Goal: Task Accomplishment & Management: Manage account settings

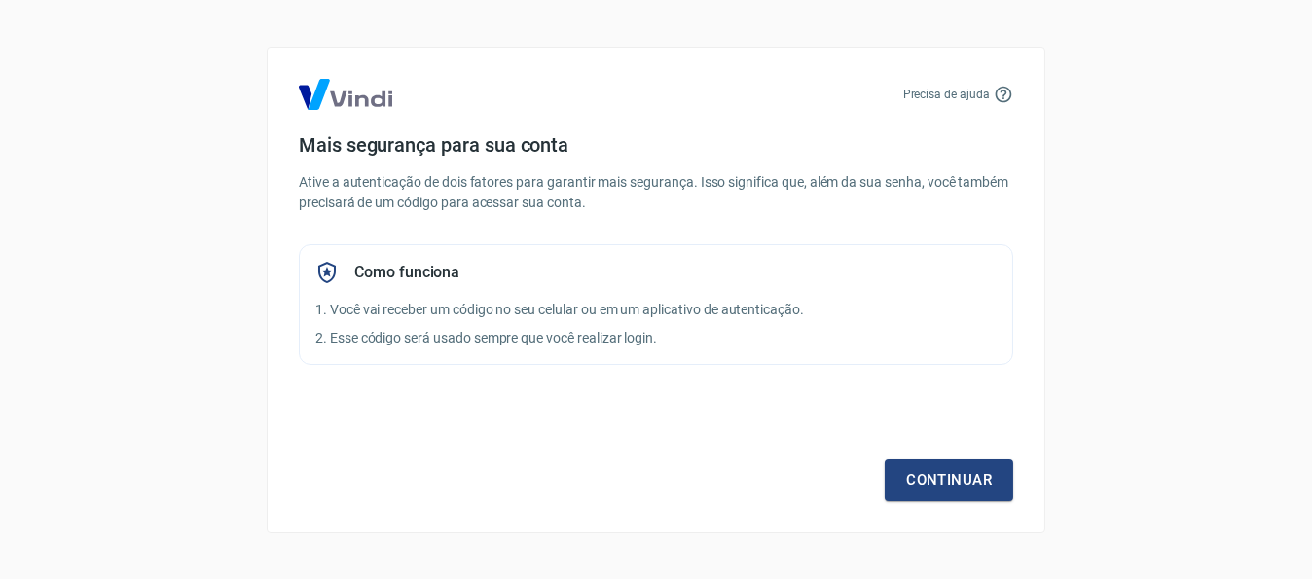
drag, startPoint x: 1241, startPoint y: 0, endPoint x: 1102, endPoint y: 4, distance: 139.3
click at [1102, 3] on div "Precisa de ajuda Mais segurança para sua conta Ative a autenticação de dois fat…" at bounding box center [656, 289] width 1312 height 579
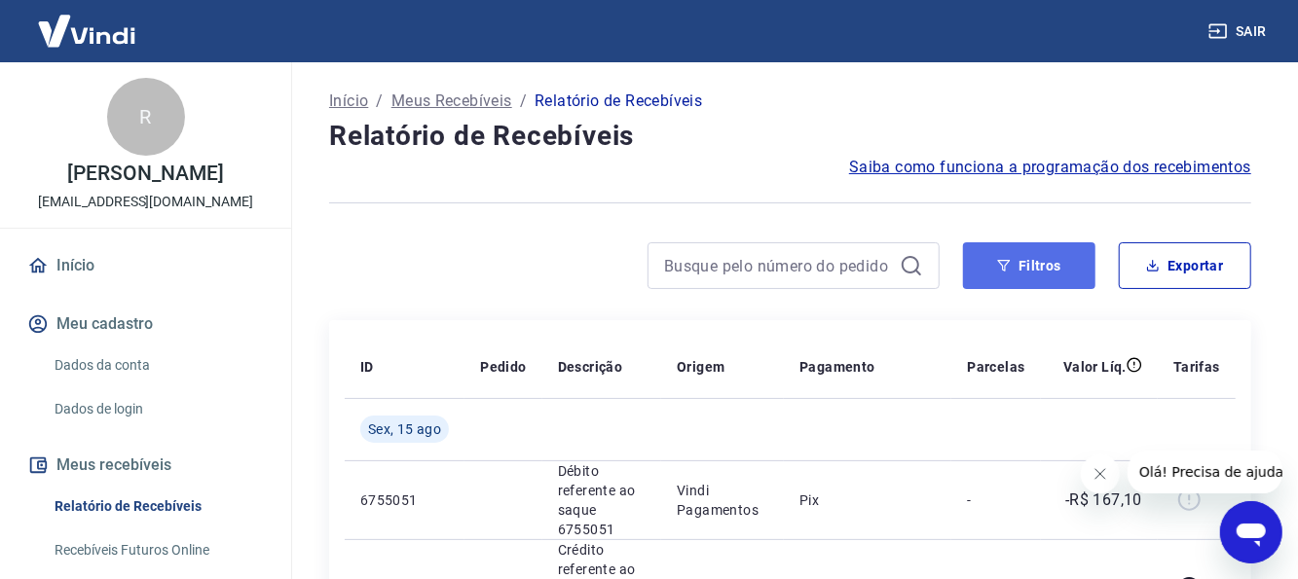
click at [981, 252] on button "Filtros" at bounding box center [1029, 265] width 132 height 47
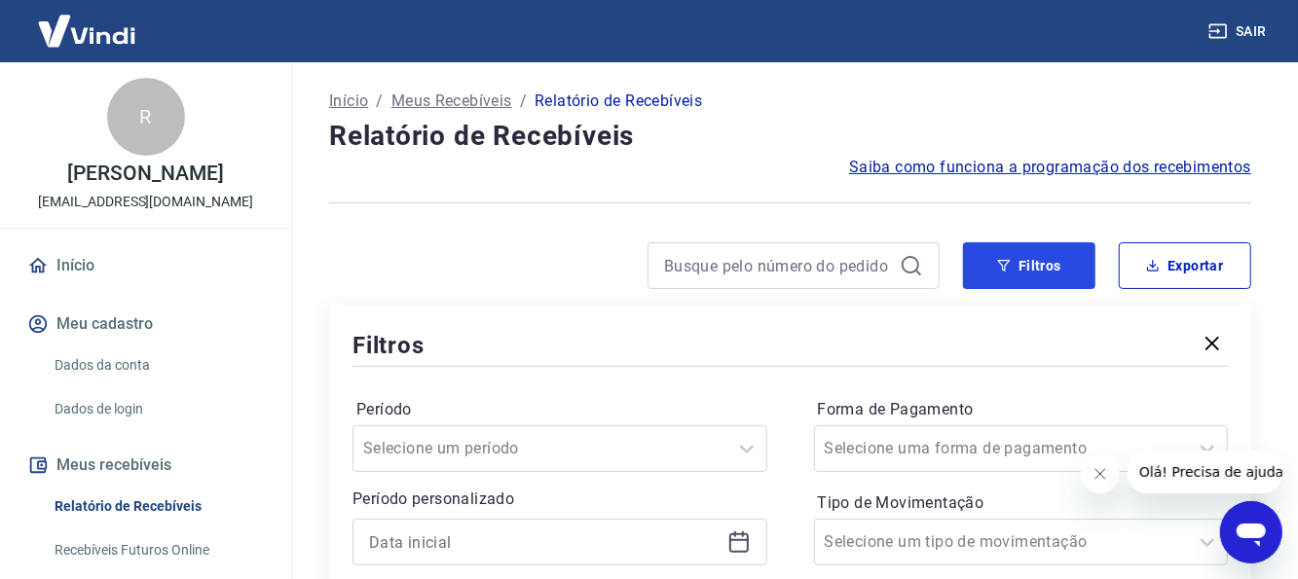
scroll to position [195, 0]
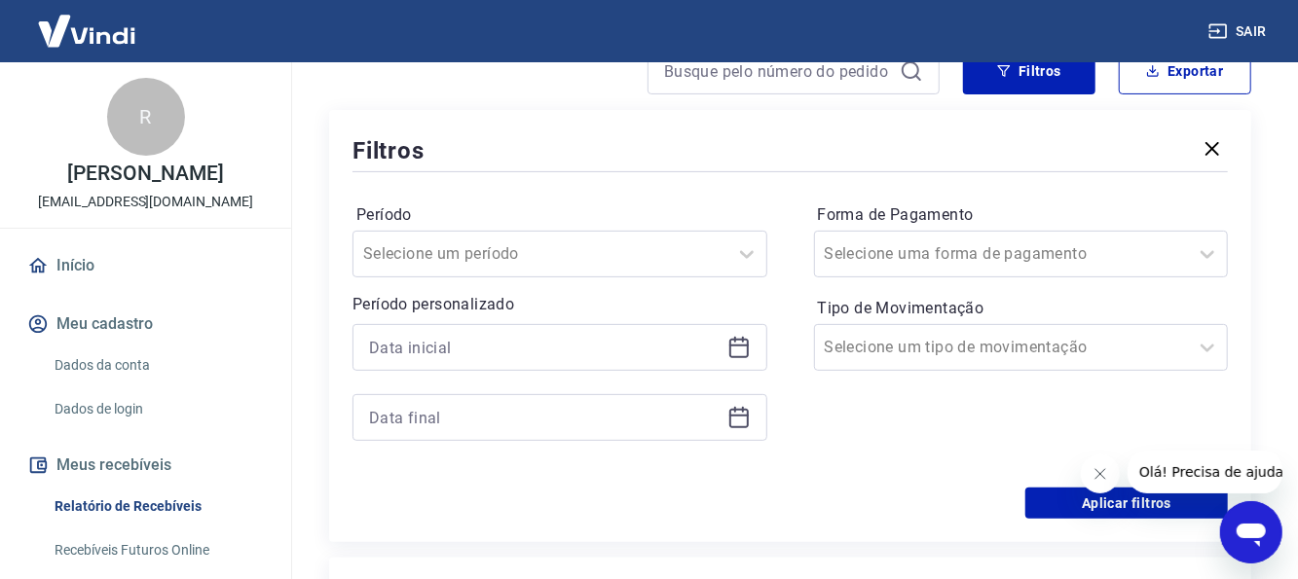
click at [730, 346] on icon at bounding box center [738, 346] width 19 height 2
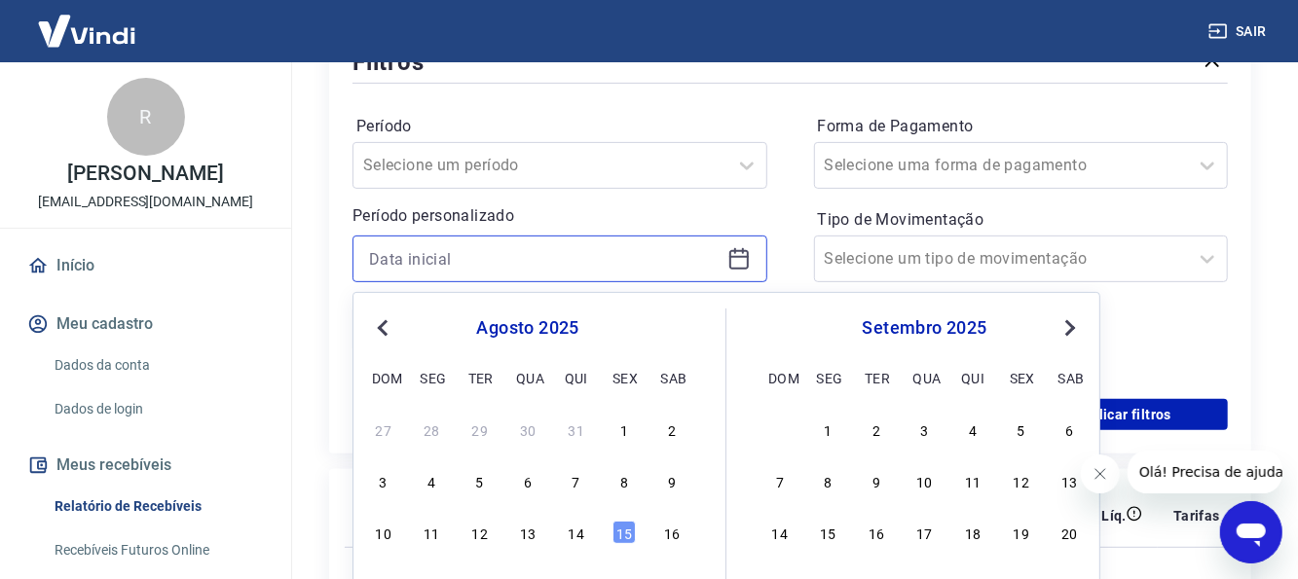
scroll to position [292, 0]
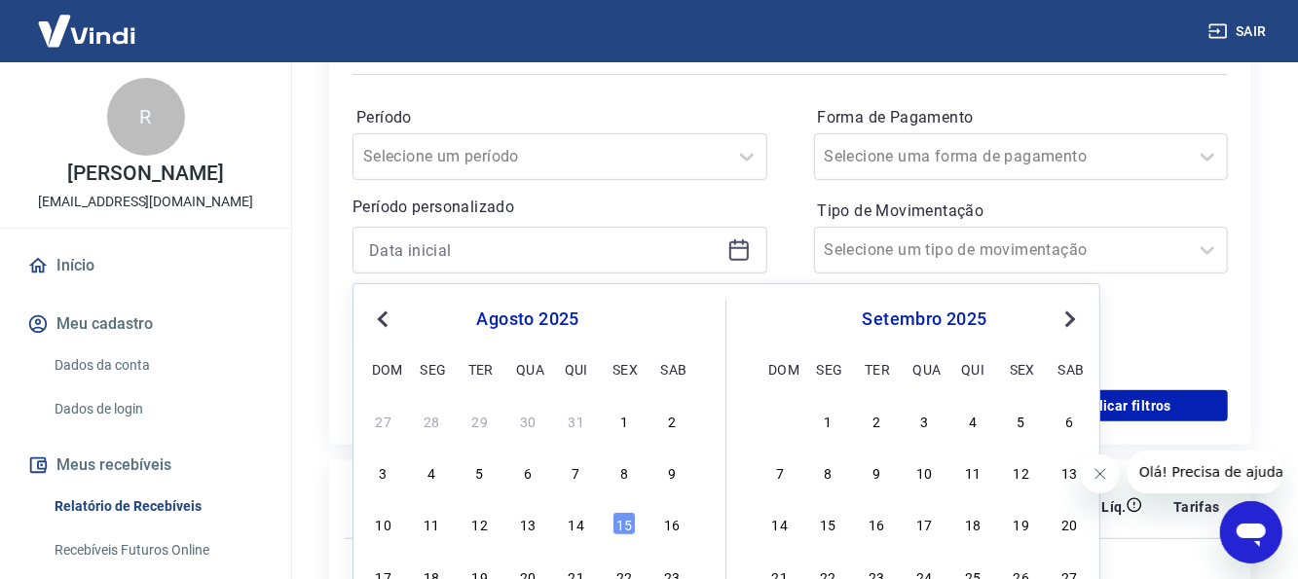
click at [568, 519] on div "14" at bounding box center [576, 524] width 23 height 23
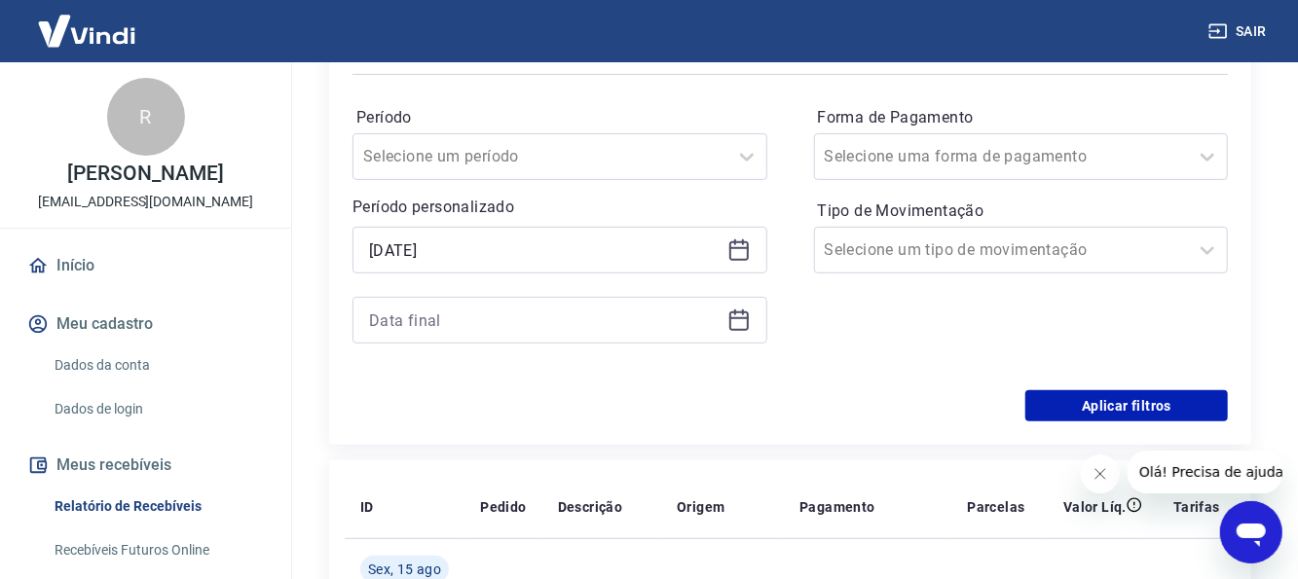
type input "[DATE]"
click at [749, 320] on icon at bounding box center [738, 320] width 23 height 23
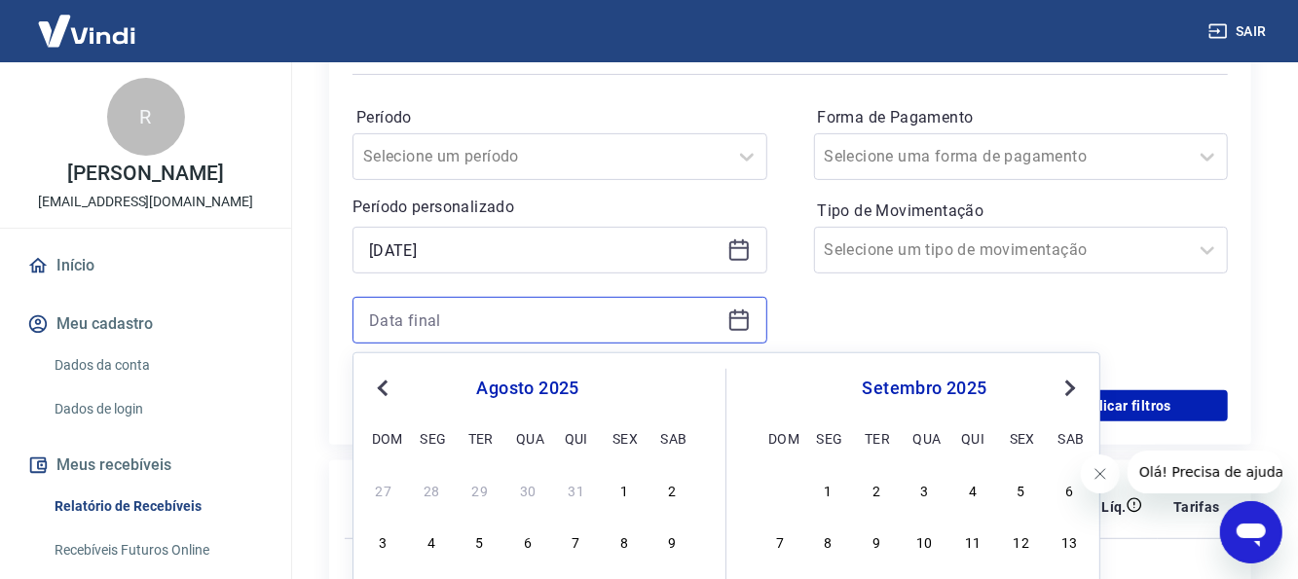
scroll to position [487, 0]
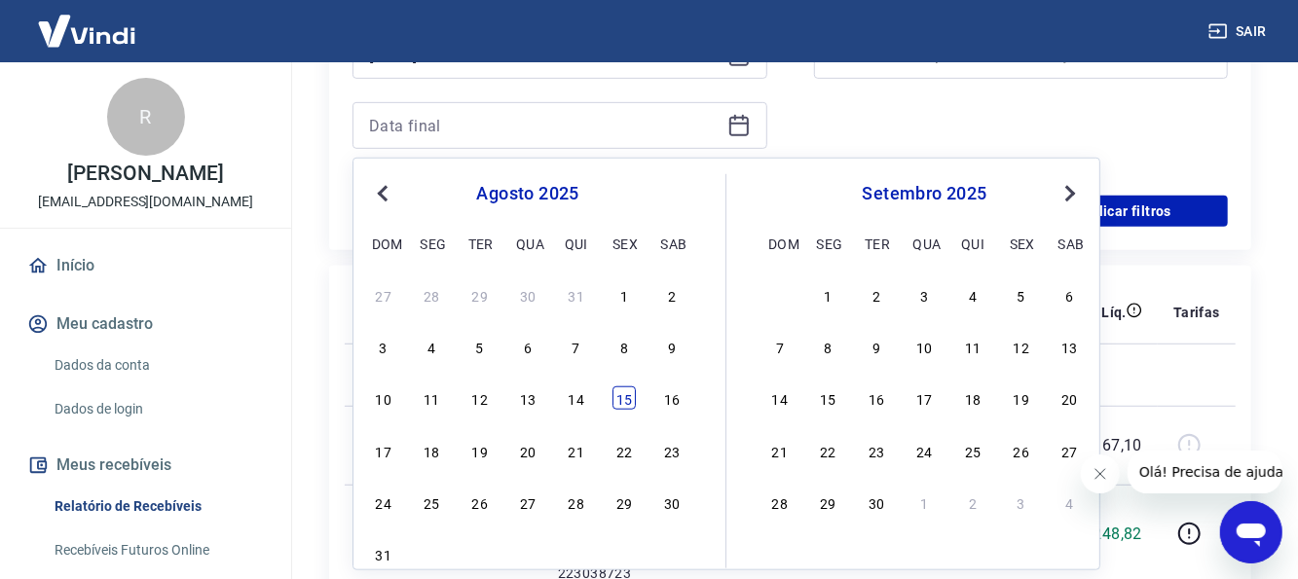
click at [632, 397] on div "15" at bounding box center [623, 397] width 23 height 23
type input "[DATE]"
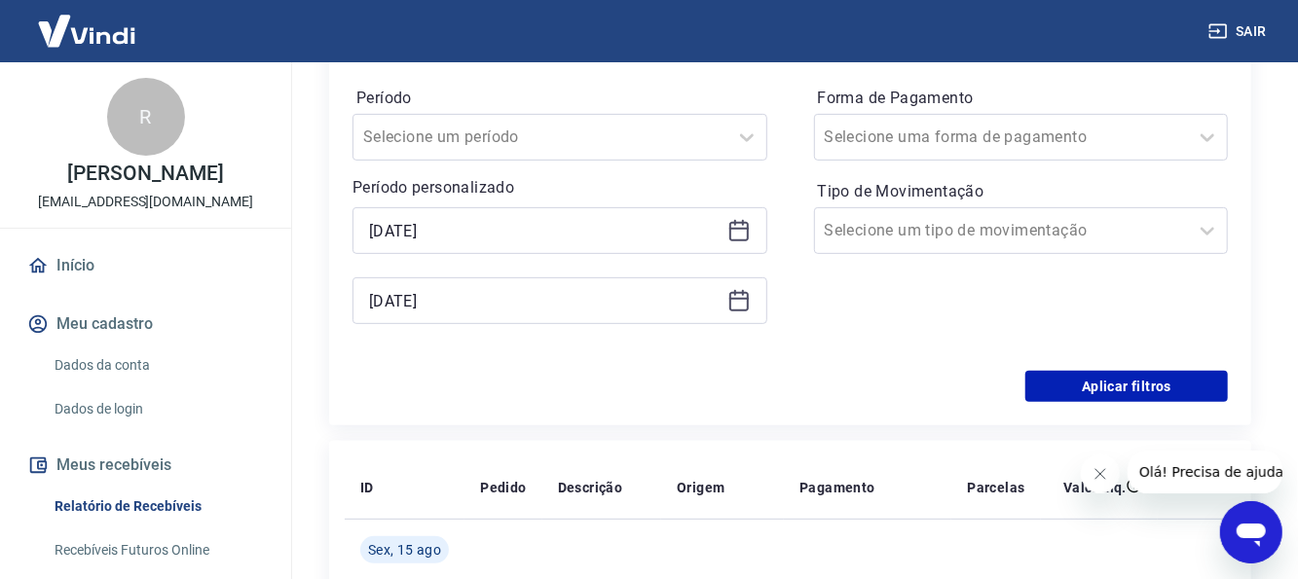
scroll to position [292, 0]
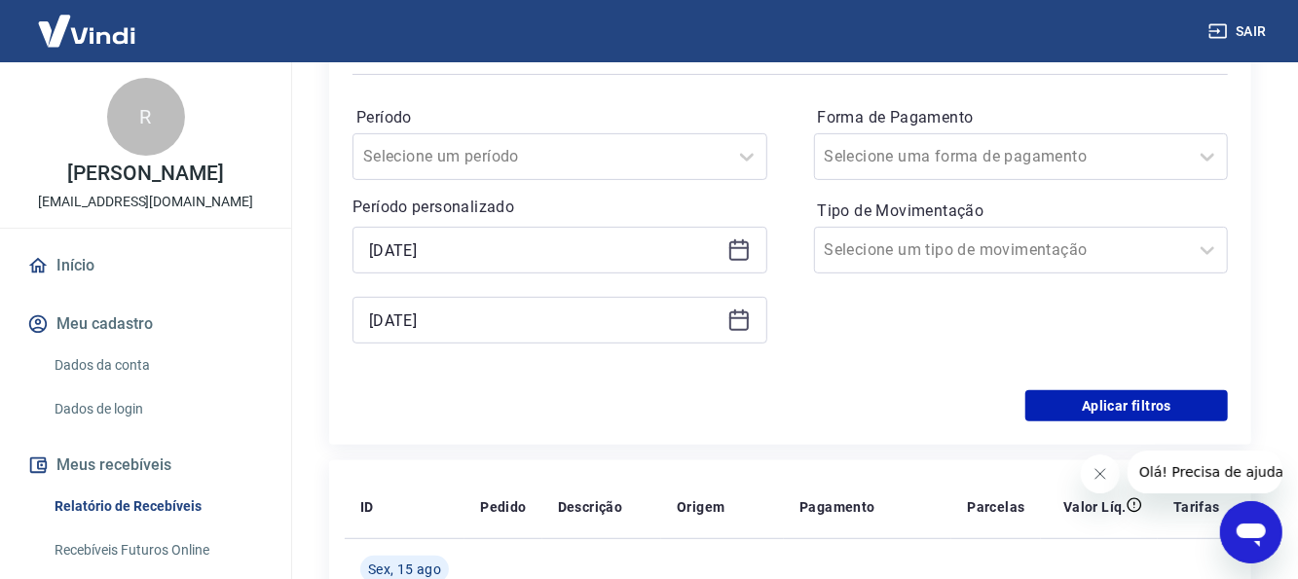
click at [897, 274] on div "Forma de Pagamento Selecione uma forma de pagamento Tipo de Movimentação Seleci…" at bounding box center [1021, 234] width 415 height 265
click at [901, 241] on input "Tipo de Movimentação" at bounding box center [923, 249] width 197 height 23
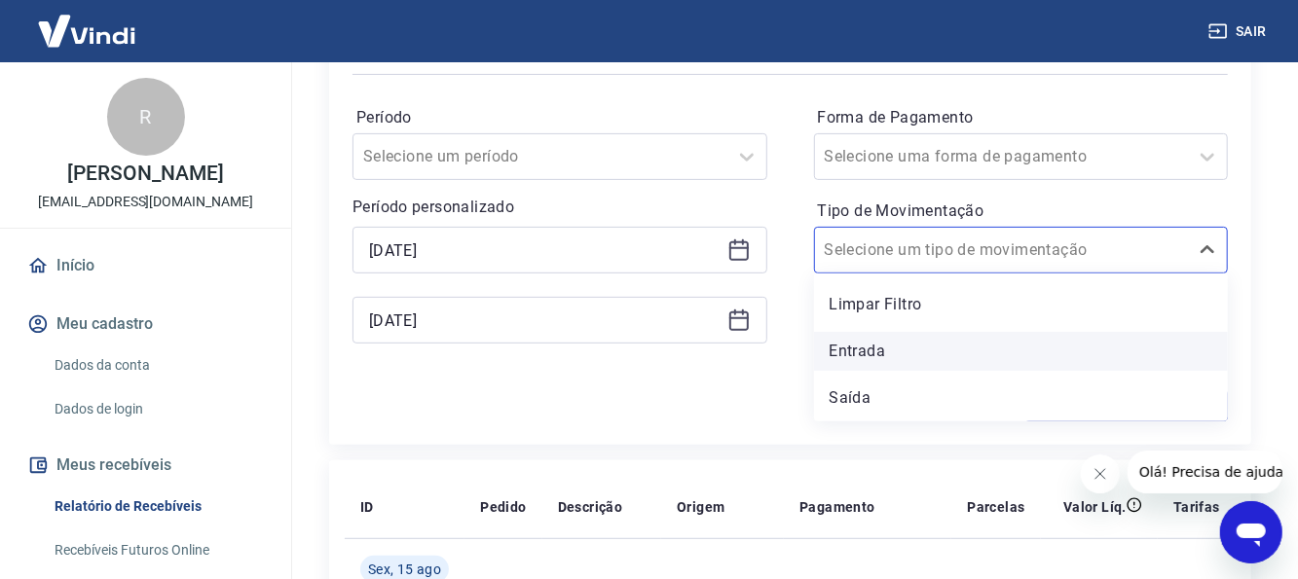
click at [859, 343] on div "Entrada" at bounding box center [1021, 351] width 415 height 39
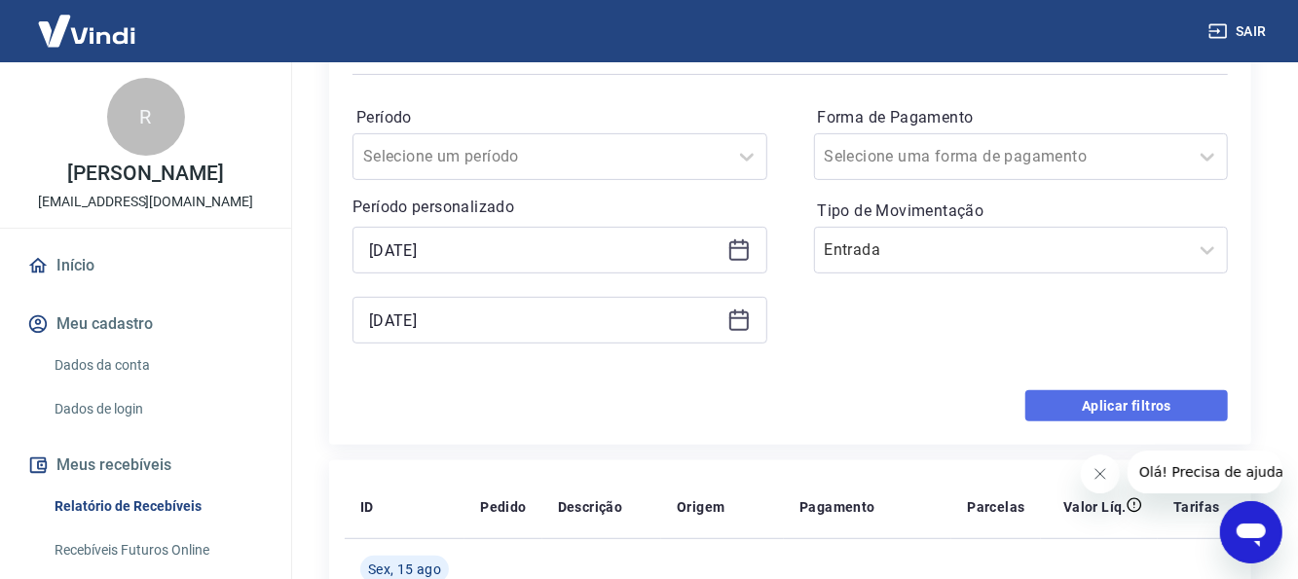
click at [1048, 415] on button "Aplicar filtros" at bounding box center [1126, 405] width 202 height 31
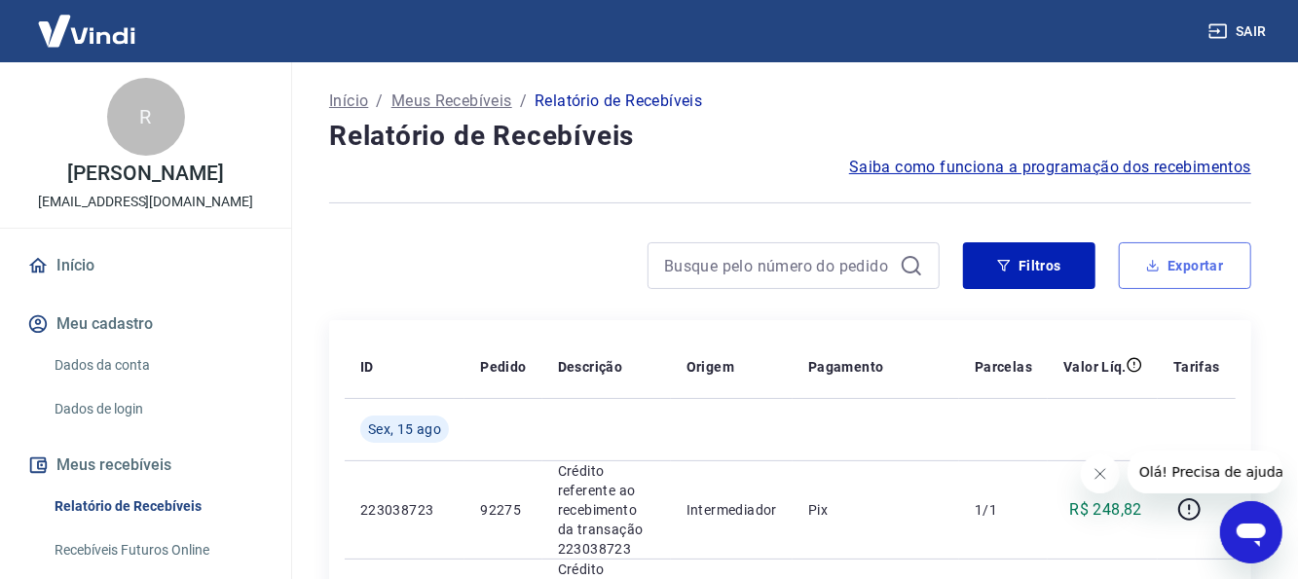
click at [1193, 273] on button "Exportar" at bounding box center [1185, 265] width 132 height 47
type input "[DATE]"
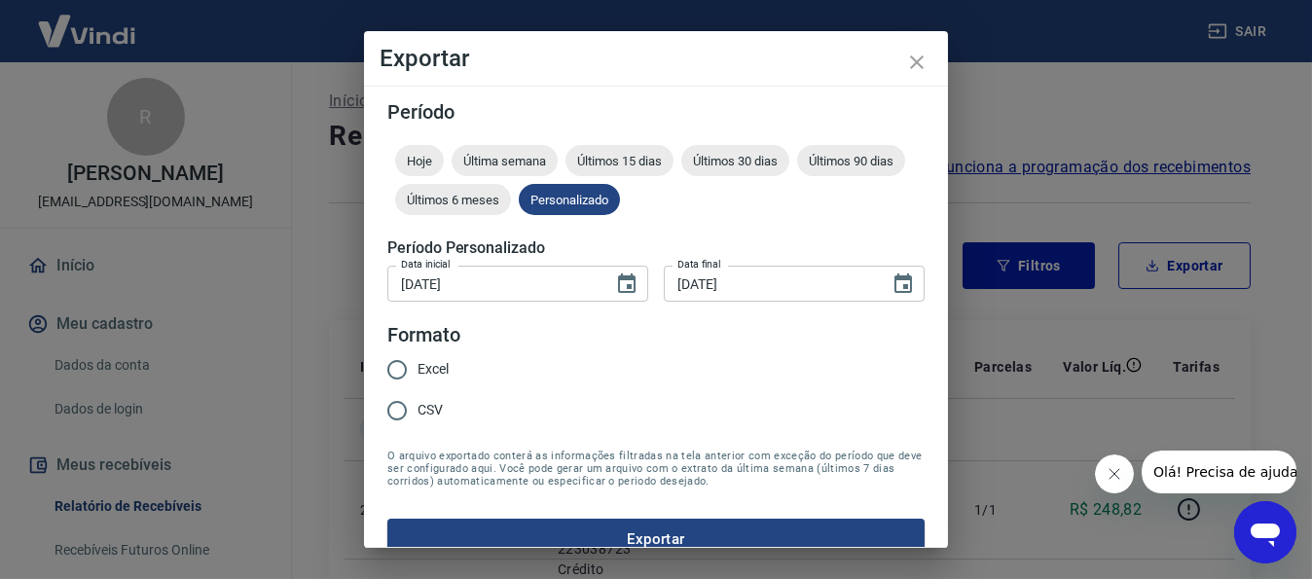
click at [426, 360] on span "Excel" at bounding box center [433, 369] width 31 height 20
click at [418, 360] on input "Excel" at bounding box center [397, 369] width 41 height 41
radio input "true"
click at [727, 529] on button "Exportar" at bounding box center [655, 539] width 537 height 41
